Goal: Task Accomplishment & Management: Manage account settings

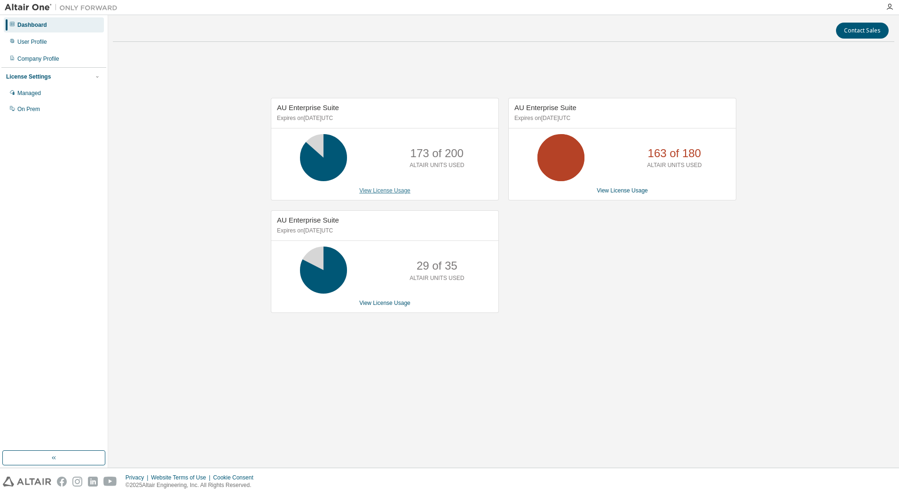
click at [397, 190] on link "View License Usage" at bounding box center [384, 190] width 51 height 7
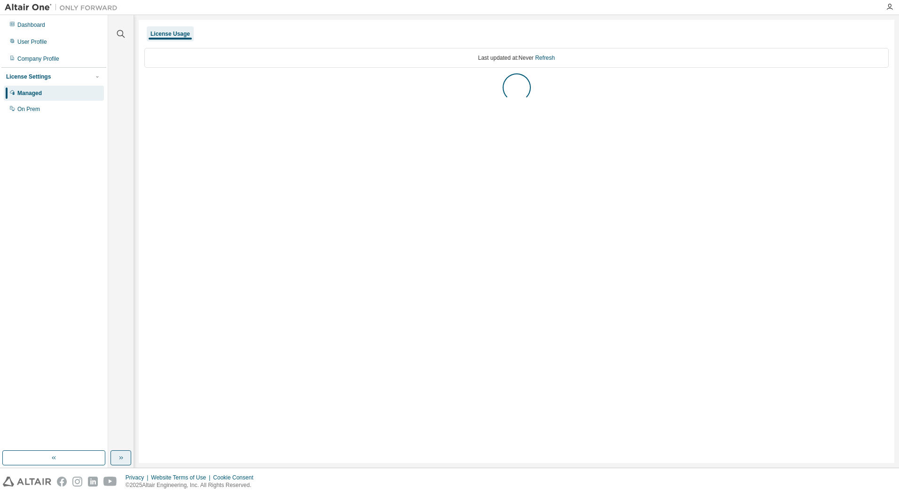
click at [127, 456] on button "button" at bounding box center [121, 457] width 21 height 15
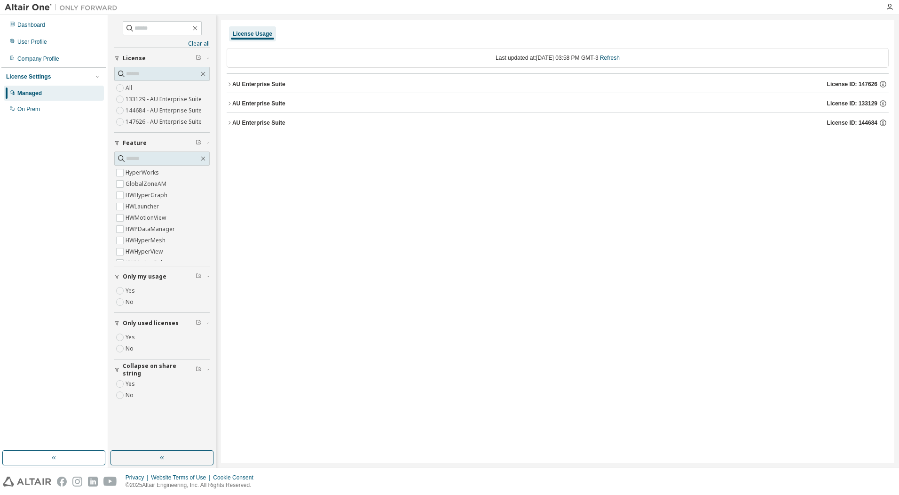
click at [255, 87] on div "AU Enterprise Suite" at bounding box center [258, 84] width 53 height 8
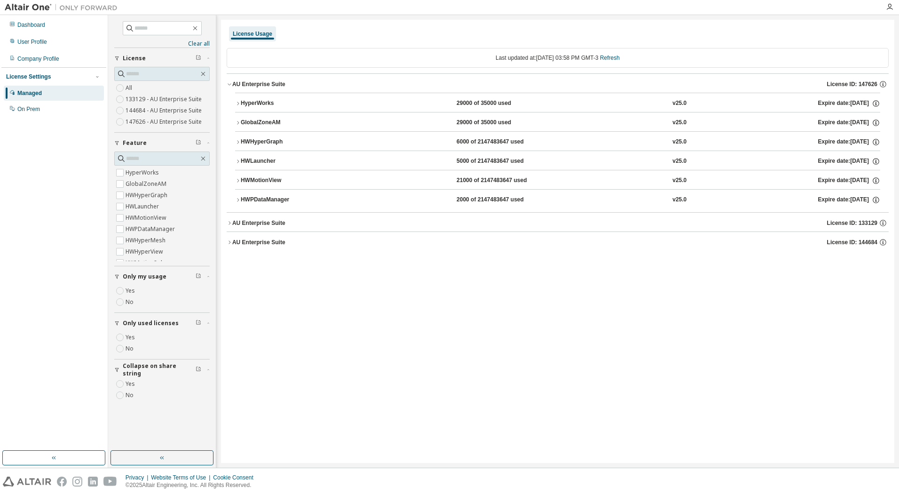
click at [272, 224] on div "AU Enterprise Suite" at bounding box center [258, 223] width 53 height 8
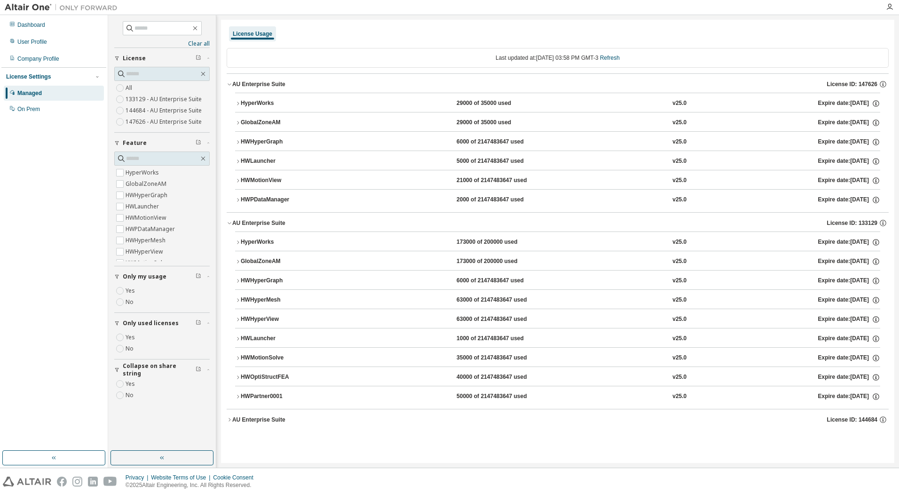
click at [267, 421] on div "AU Enterprise Suite" at bounding box center [258, 420] width 53 height 8
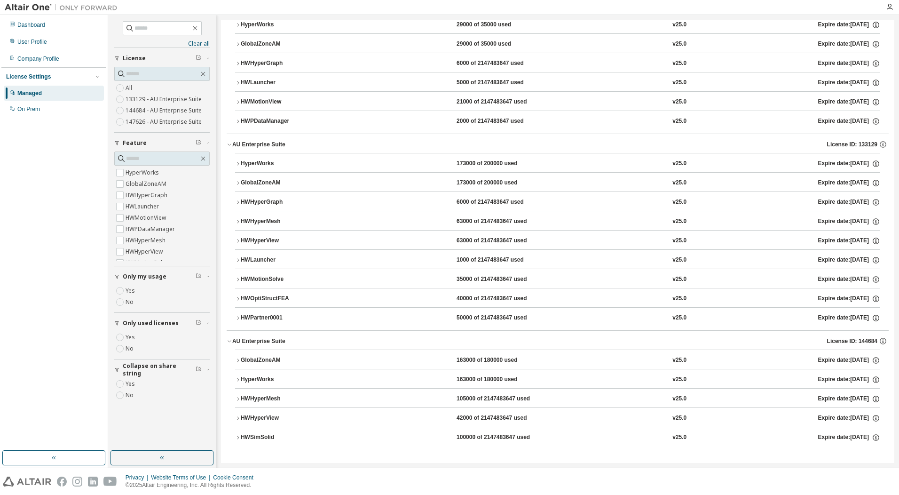
click at [269, 432] on button "HWSimSolid 100000 of 2147483647 used v25.0 Expire date: 2025-09-05" at bounding box center [557, 437] width 645 height 21
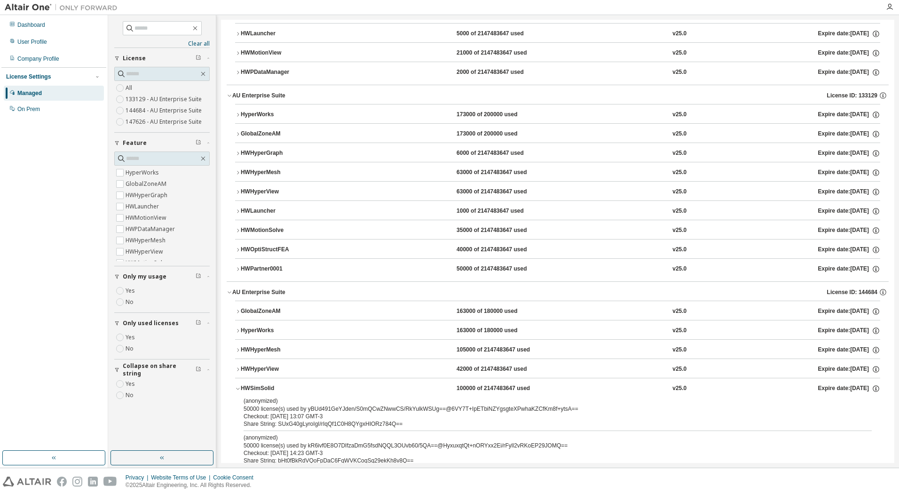
scroll to position [150, 0]
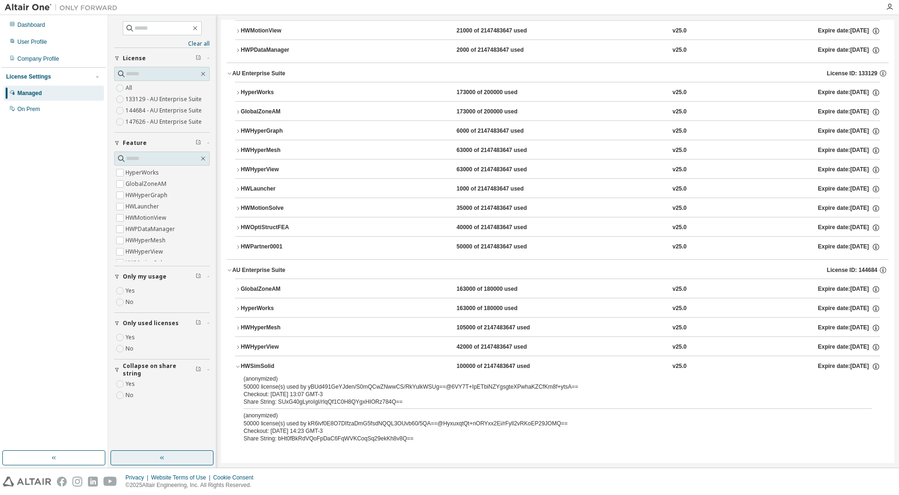
click at [154, 453] on button "button" at bounding box center [162, 457] width 103 height 15
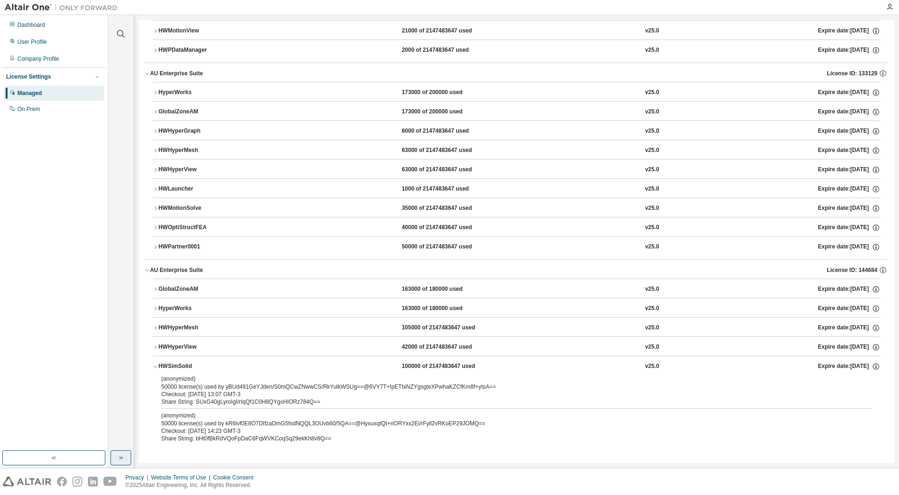
click at [122, 454] on icon "button" at bounding box center [121, 458] width 8 height 8
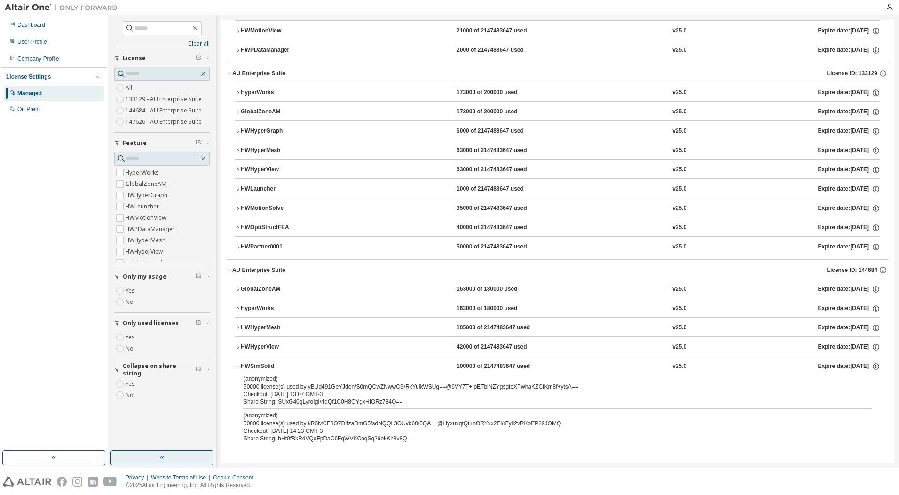
click at [132, 336] on label "Yes" at bounding box center [131, 337] width 11 height 11
click at [197, 323] on icon "button" at bounding box center [199, 322] width 4 height 4
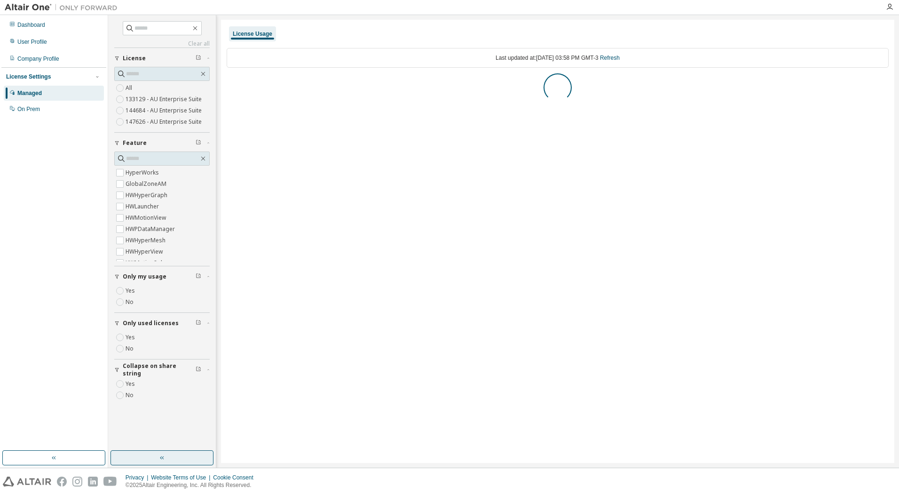
scroll to position [0, 0]
click at [134, 335] on label "Yes" at bounding box center [131, 337] width 11 height 11
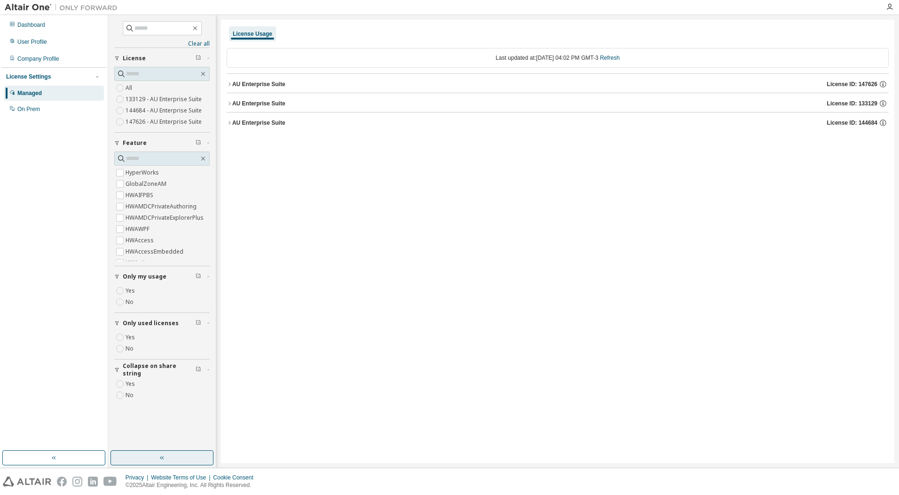
click at [253, 119] on div "AU Enterprise Suite" at bounding box center [258, 123] width 53 height 8
click at [267, 121] on div "AU Enterprise Suite" at bounding box center [258, 123] width 53 height 8
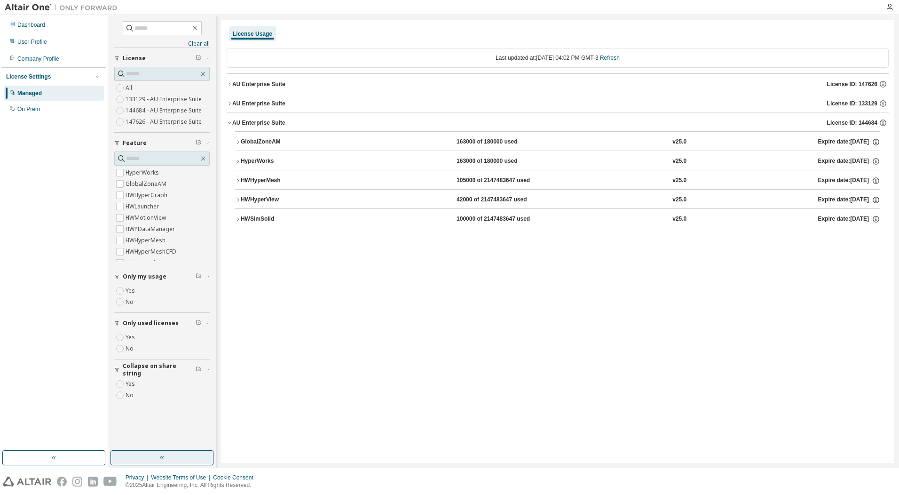
click at [273, 215] on div "HWSimSolid" at bounding box center [283, 219] width 85 height 8
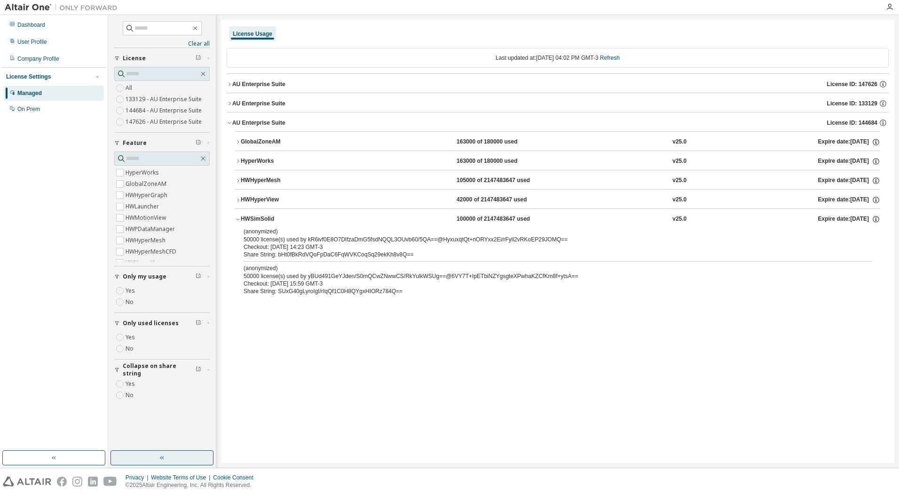
click at [273, 215] on div "HWSimSolid" at bounding box center [283, 219] width 85 height 8
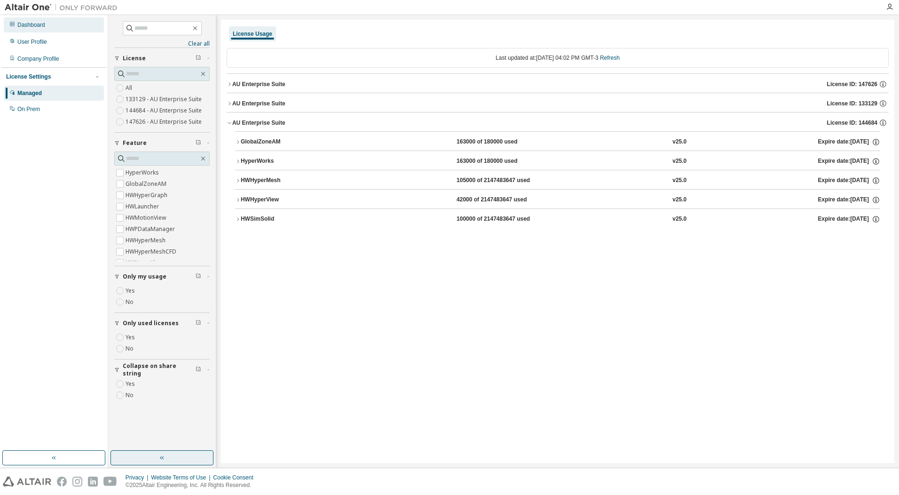
click at [46, 29] on div "Dashboard" at bounding box center [54, 24] width 100 height 15
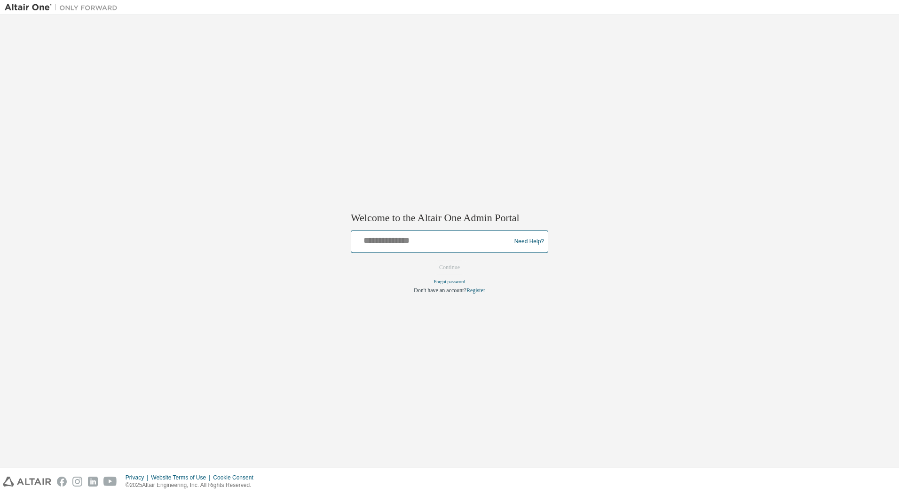
click at [420, 244] on input "text" at bounding box center [432, 240] width 155 height 14
paste input "**********"
type input "**********"
click at [287, 300] on div "**********" at bounding box center [450, 241] width 890 height 443
click at [455, 268] on button "Continue" at bounding box center [449, 268] width 40 height 14
